Goal: Find specific page/section: Find specific page/section

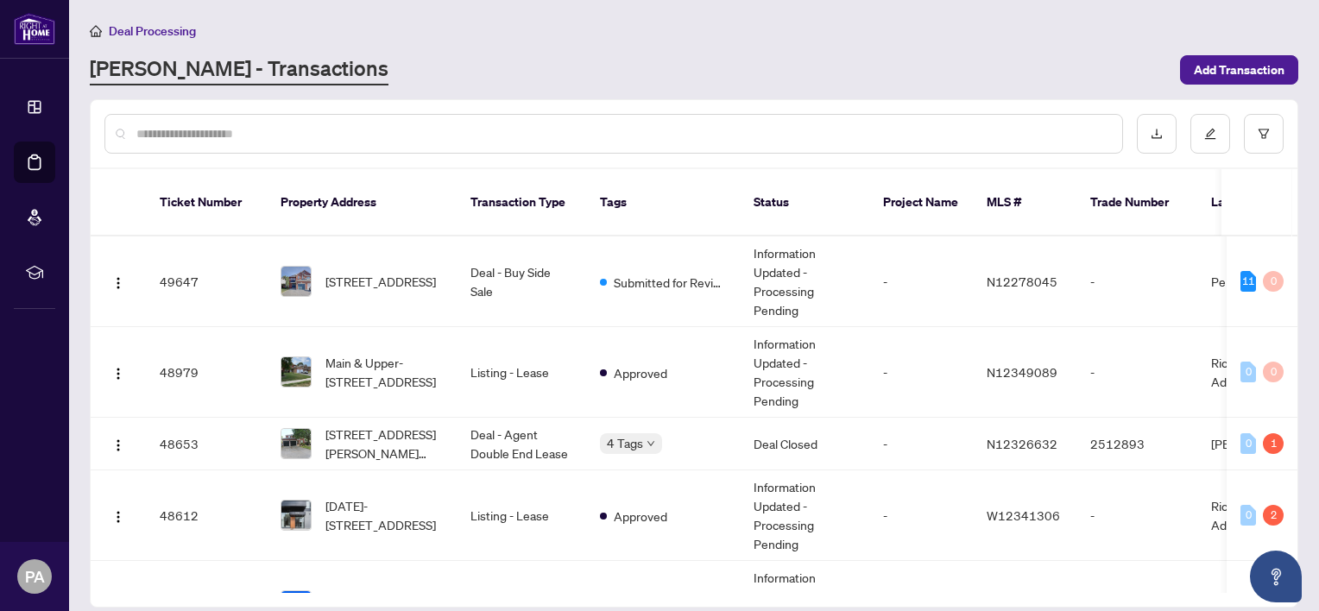
click at [38, 103] on icon at bounding box center [34, 106] width 17 height 17
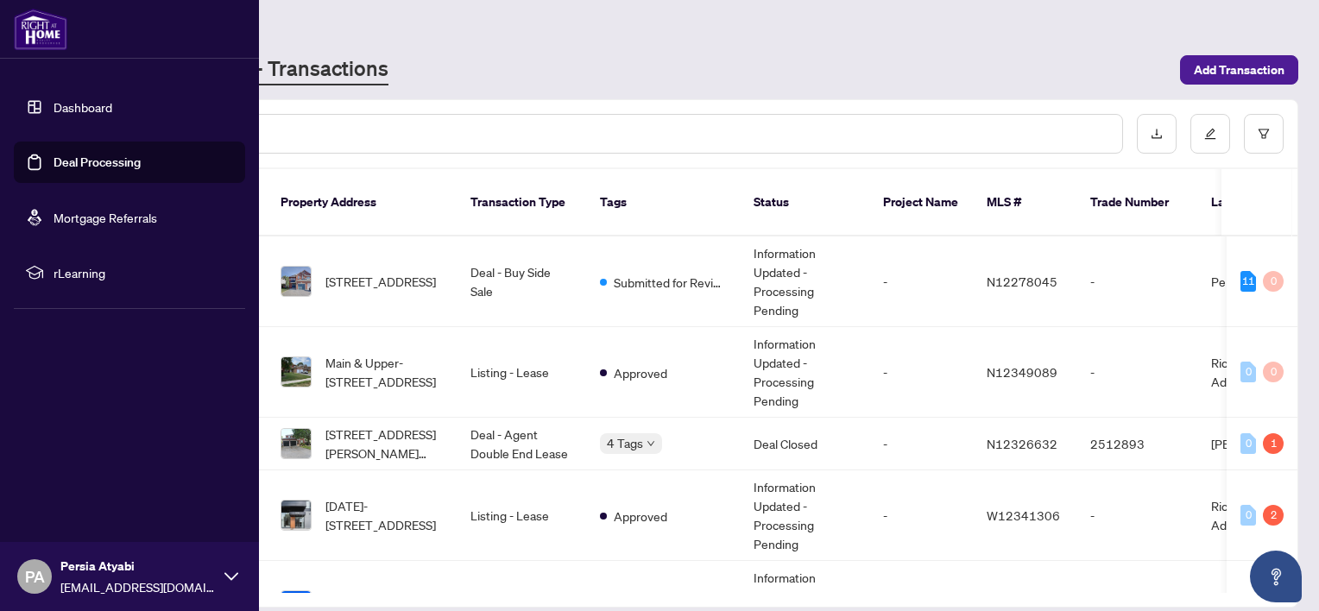
click at [92, 100] on link "Dashboard" at bounding box center [83, 107] width 59 height 16
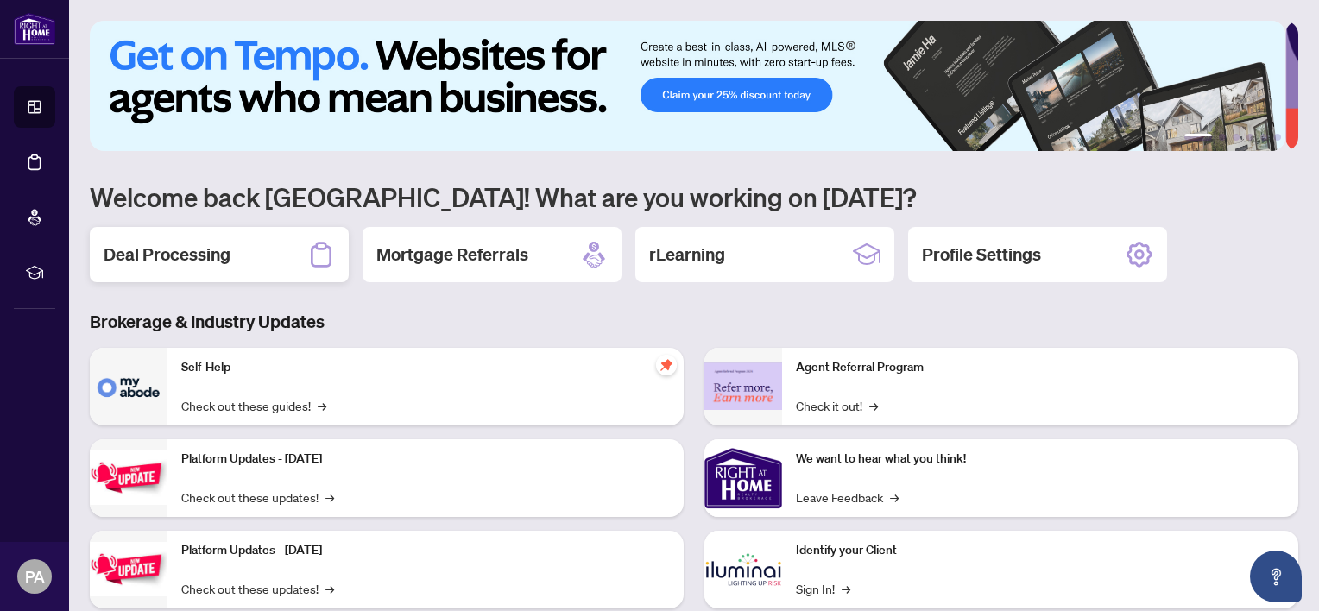
click at [155, 259] on h2 "Deal Processing" at bounding box center [167, 255] width 127 height 24
